Goal: Task Accomplishment & Management: Use online tool/utility

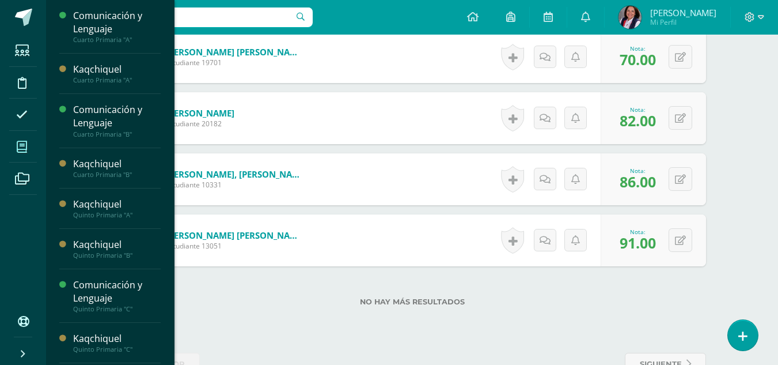
drag, startPoint x: 0, startPoint y: 0, endPoint x: 18, endPoint y: 146, distance: 146.9
click at [18, 146] on icon at bounding box center [22, 147] width 10 height 12
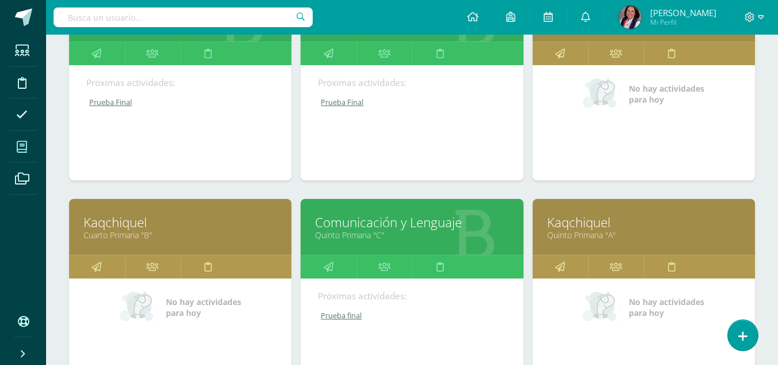
scroll to position [230, 0]
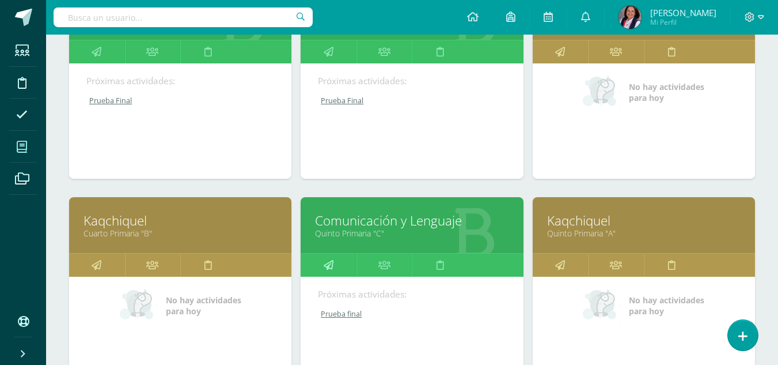
click at [330, 264] on icon at bounding box center [329, 264] width 10 height 22
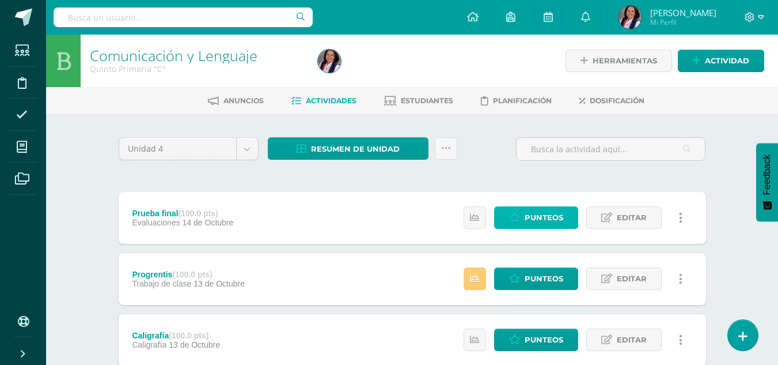
click at [546, 218] on span "Punteos" at bounding box center [544, 217] width 39 height 21
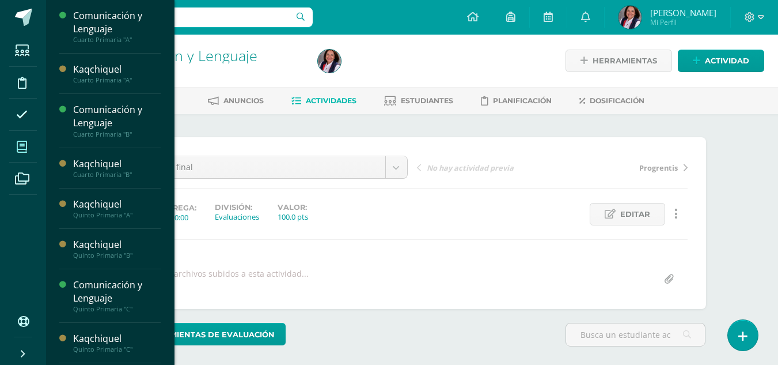
click at [23, 146] on icon at bounding box center [22, 147] width 10 height 12
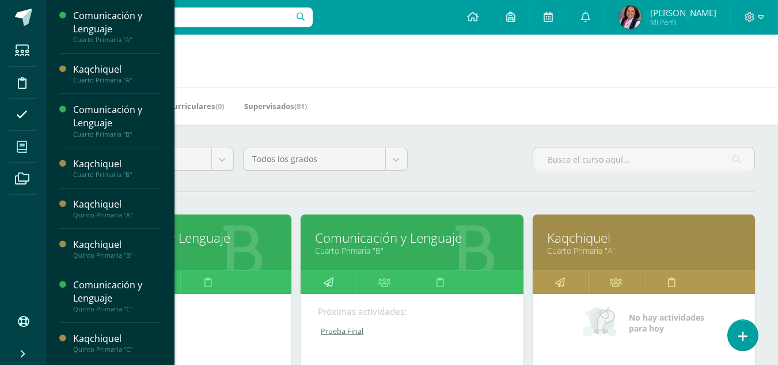
click at [341, 279] on link at bounding box center [329, 282] width 56 height 23
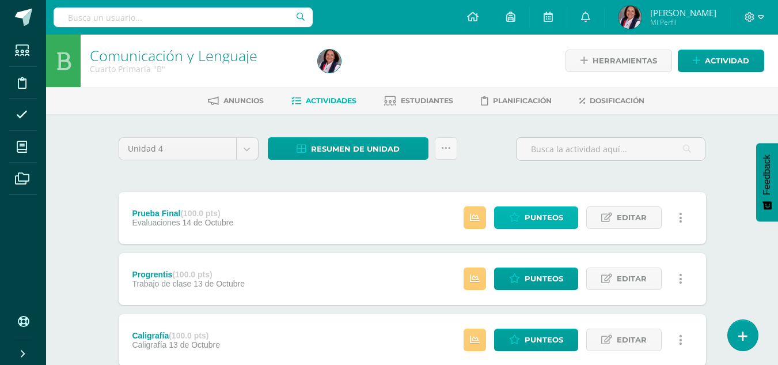
click at [541, 215] on span "Punteos" at bounding box center [544, 217] width 39 height 21
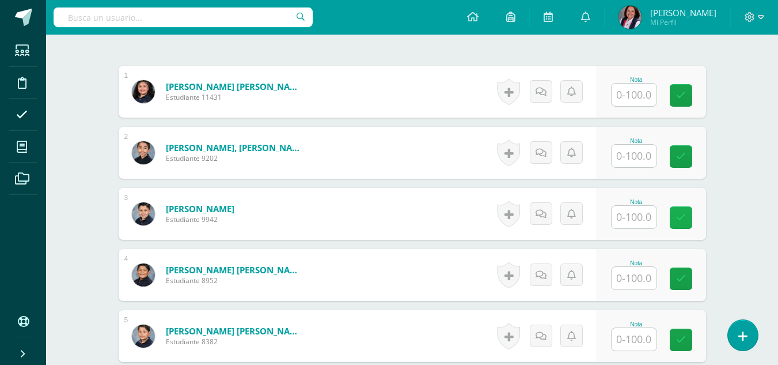
scroll to position [346, 0]
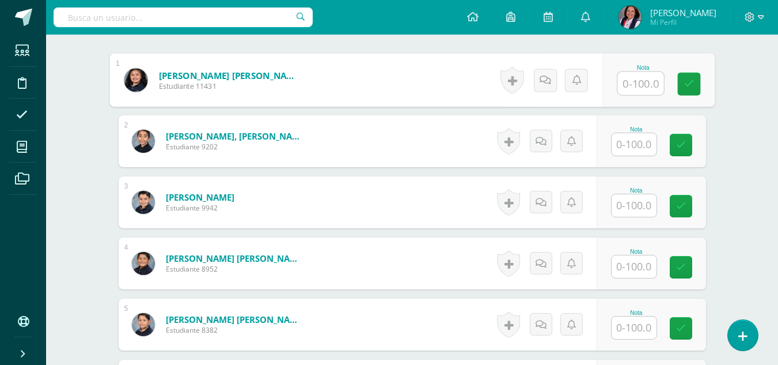
click at [625, 78] on input "text" at bounding box center [640, 83] width 46 height 23
type input "91"
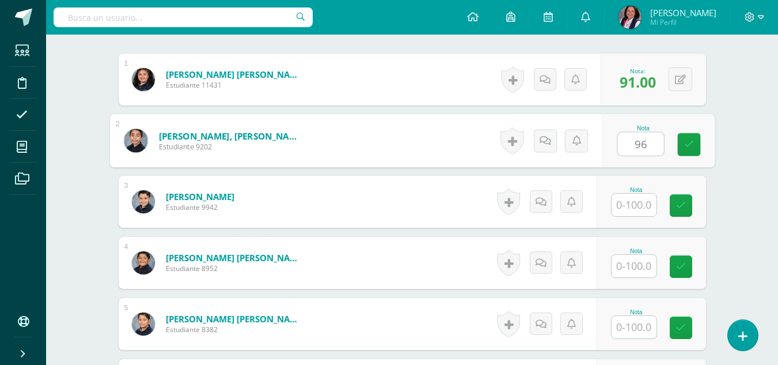
scroll to position [347, 0]
type input "96"
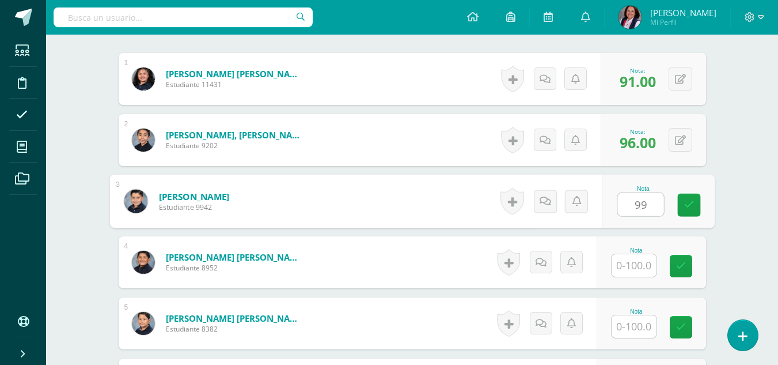
type input "99"
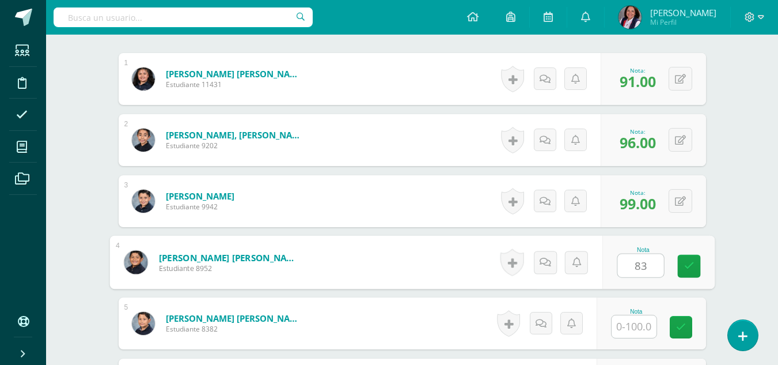
type input "83"
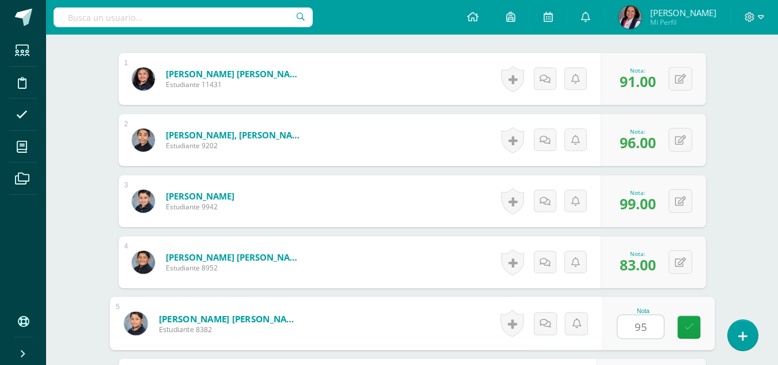
type input "95"
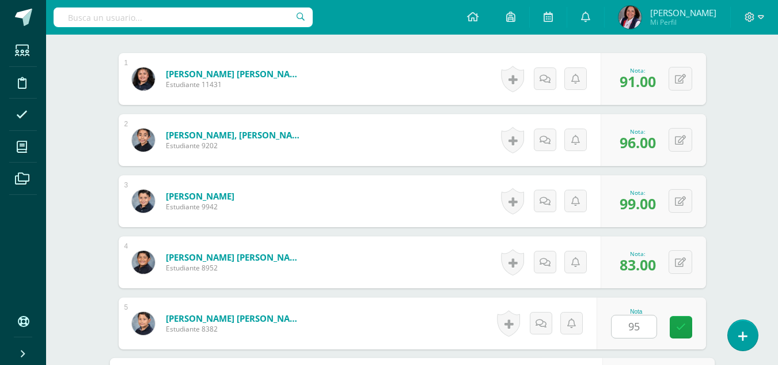
scroll to position [552, 0]
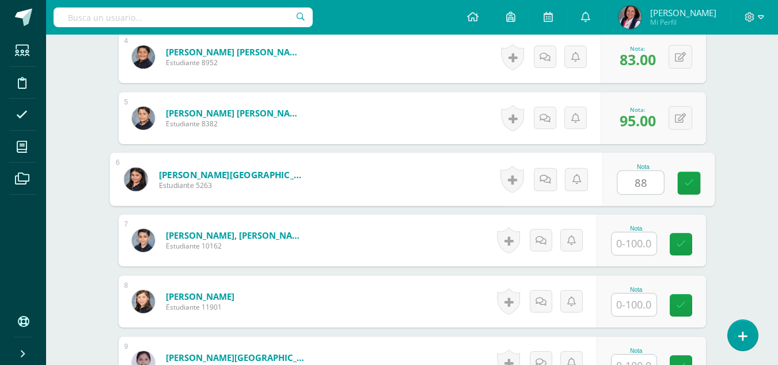
type input "88"
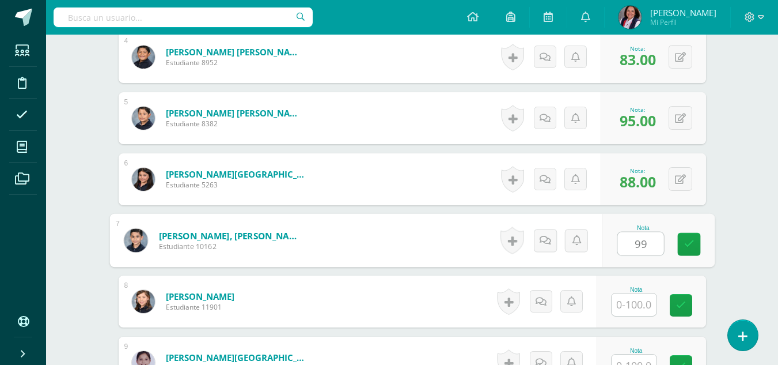
type input "99"
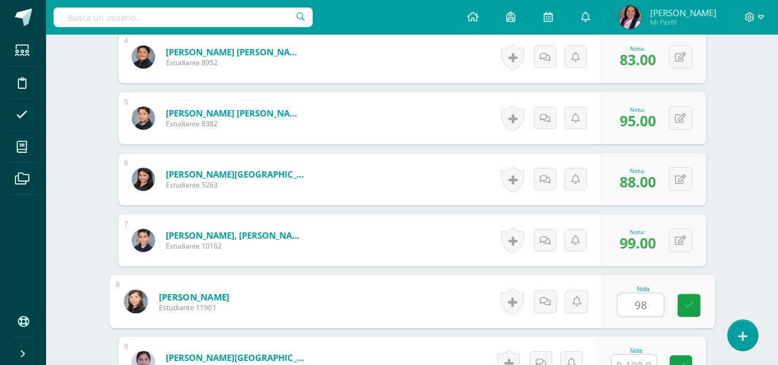
type input "98"
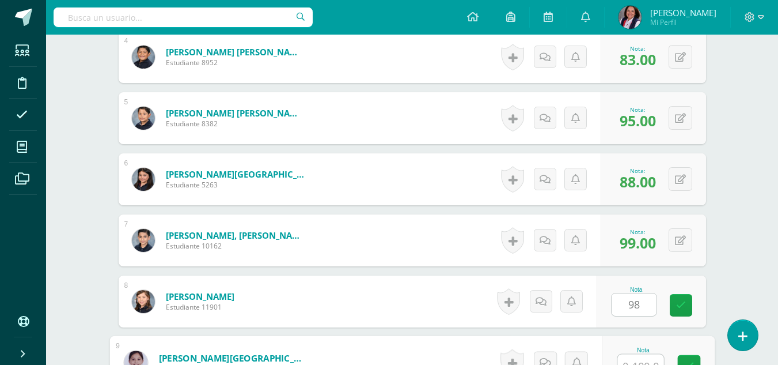
scroll to position [564, 0]
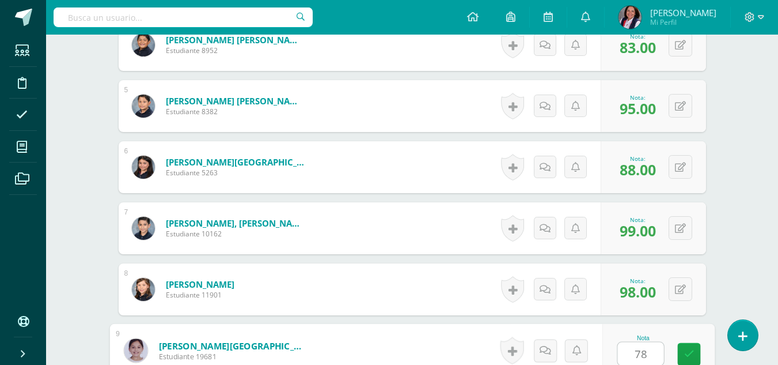
type input "78"
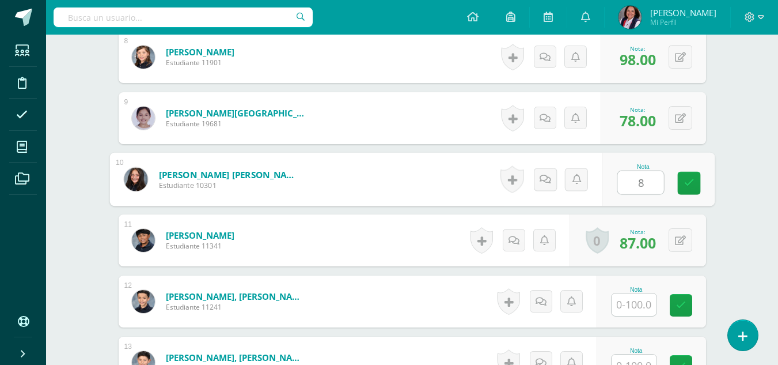
type input "89"
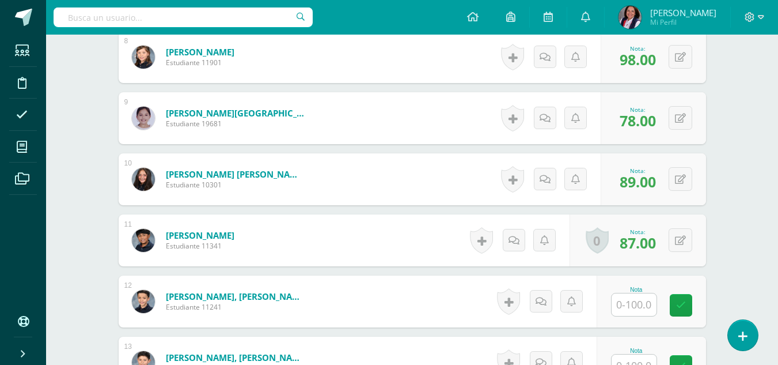
click at [632, 312] on input "text" at bounding box center [634, 304] width 45 height 22
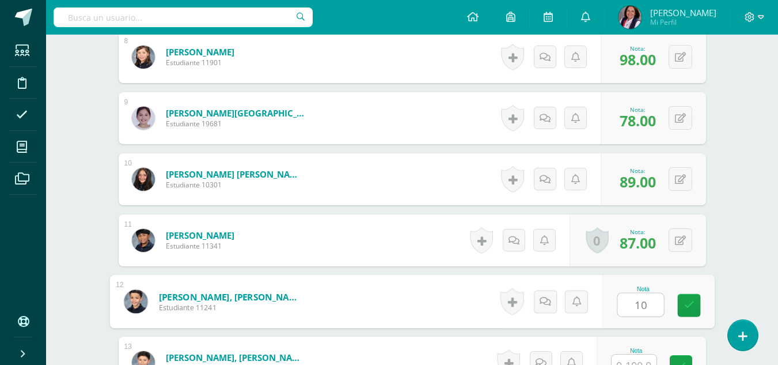
type input "1"
type input "97"
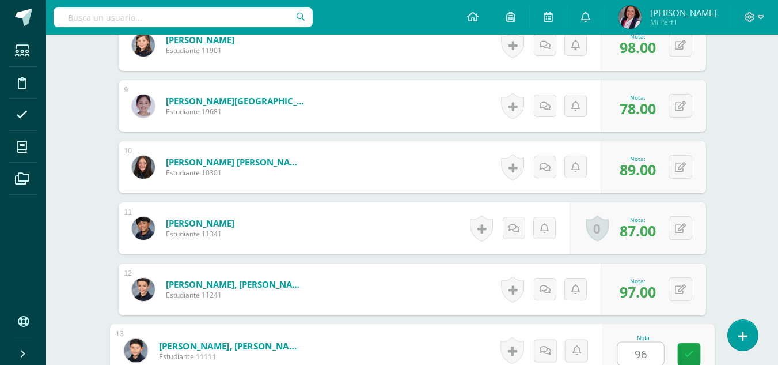
type input "96"
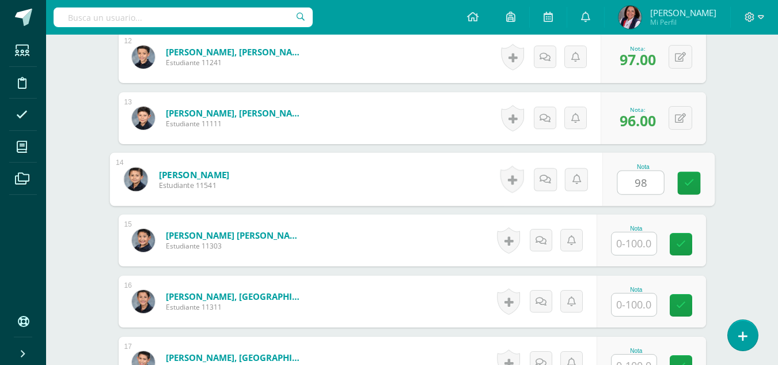
type input "98"
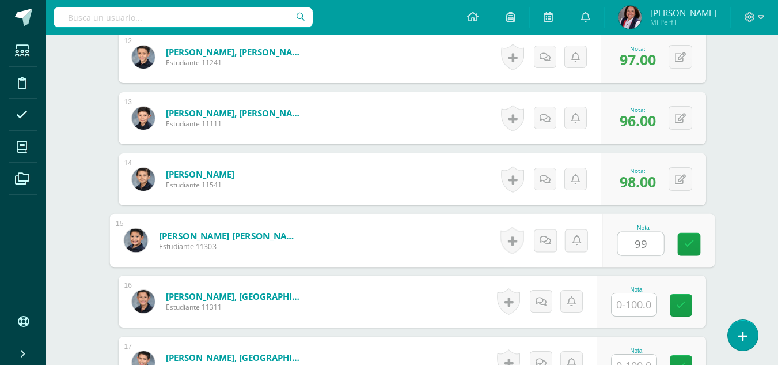
type input "99"
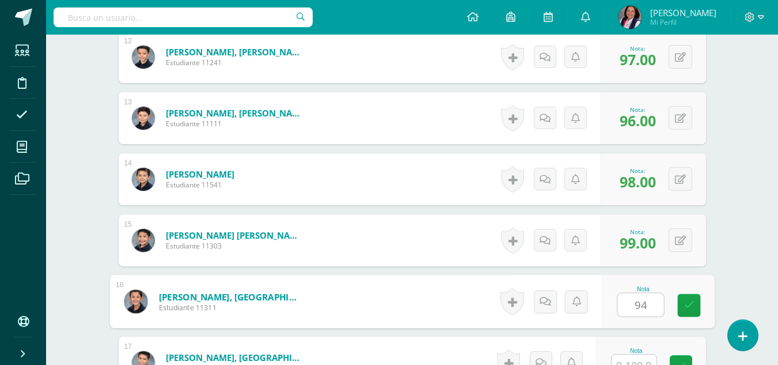
type input "94"
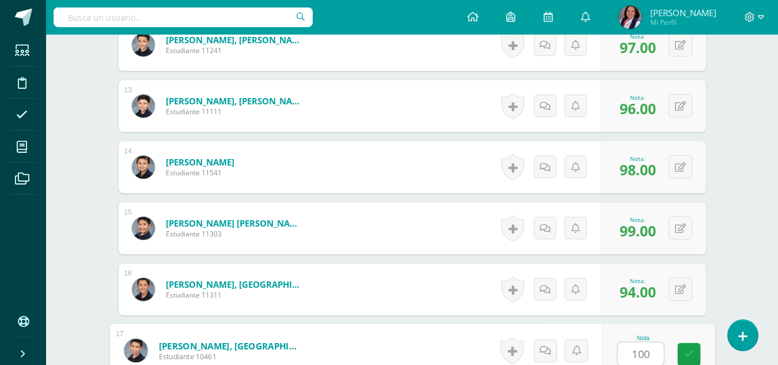
type input "100"
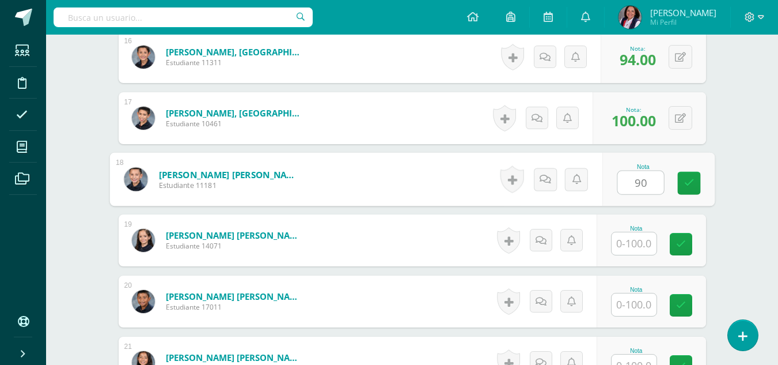
type input "90"
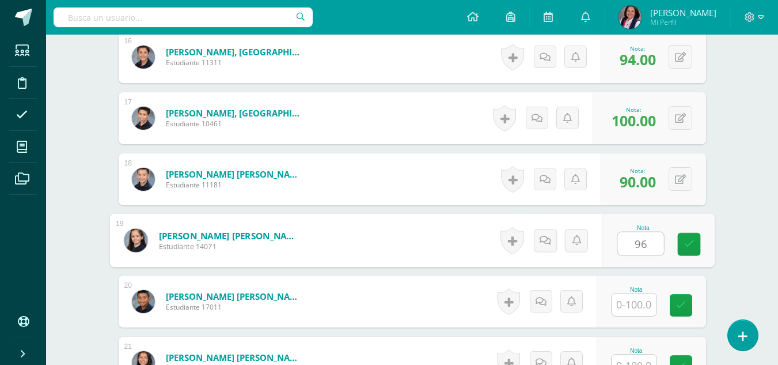
type input "96"
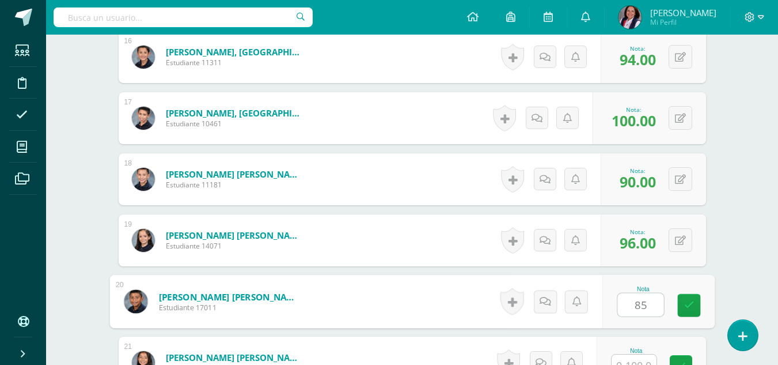
type input "85"
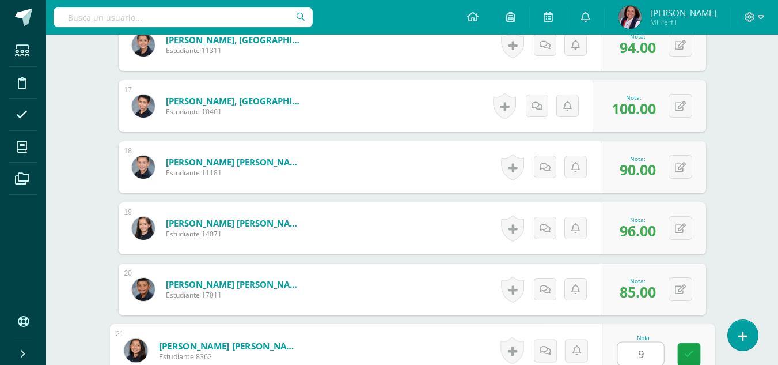
type input "98"
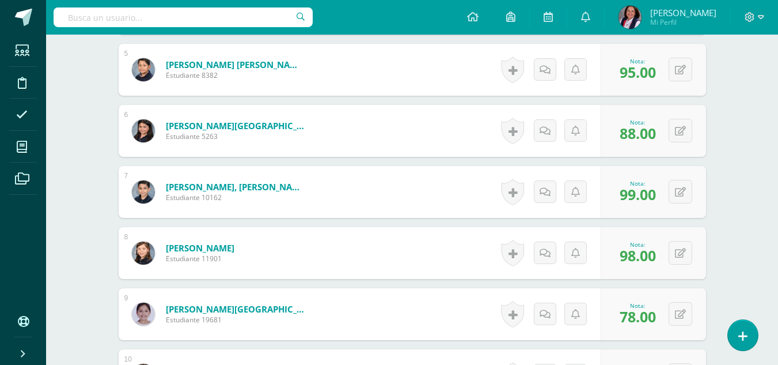
scroll to position [519, 0]
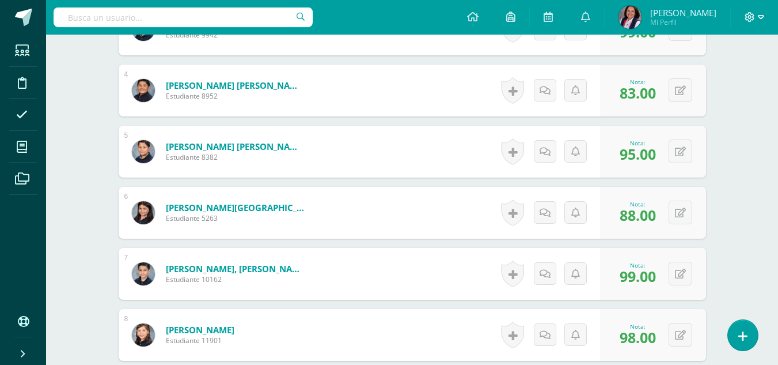
click at [763, 13] on icon at bounding box center [761, 17] width 6 height 10
click at [716, 80] on span "Cerrar sesión" at bounding box center [725, 78] width 52 height 11
